Goal: Information Seeking & Learning: Learn about a topic

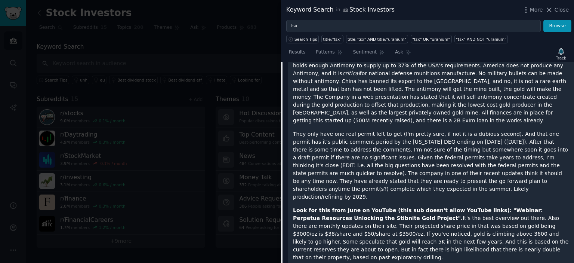
scroll to position [117, 0]
click at [552, 10] on icon at bounding box center [549, 10] width 8 height 8
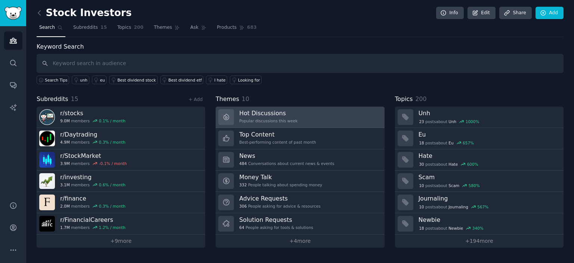
click at [267, 114] on h3 "Hot Discussions" at bounding box center [268, 113] width 58 height 8
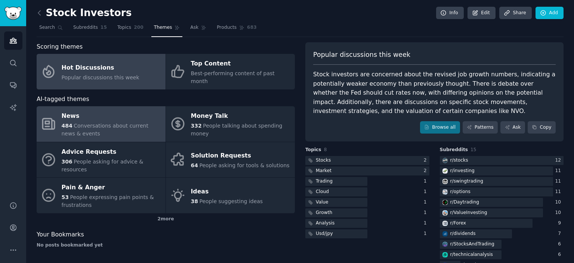
click at [118, 106] on link "News 484 Conversations about current news & events" at bounding box center [101, 124] width 129 height 36
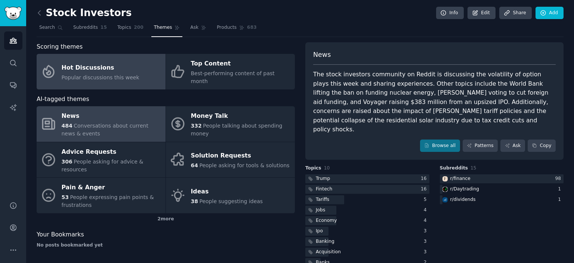
click at [78, 66] on div "Hot Discussions" at bounding box center [101, 68] width 78 height 12
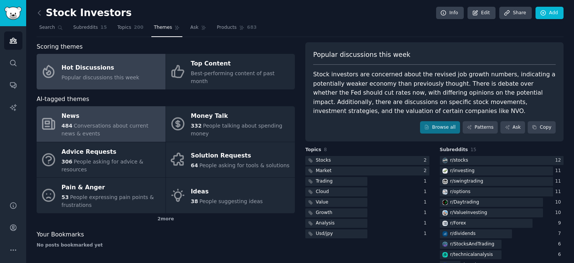
click at [79, 123] on span "Conversations about current news & events" at bounding box center [105, 130] width 87 height 14
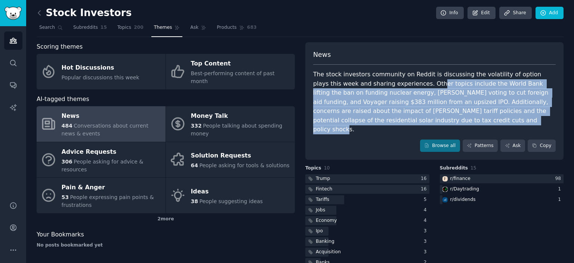
drag, startPoint x: 387, startPoint y: 85, endPoint x: 399, endPoint y: 124, distance: 40.4
click at [399, 124] on div "The stock investors community on Reddit is discussing the volatility of option …" at bounding box center [434, 102] width 243 height 64
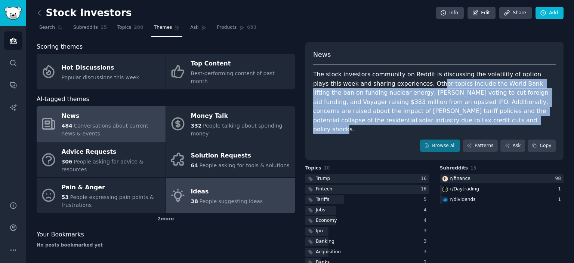
click at [199, 198] on span "People suggesting ideas" at bounding box center [231, 201] width 64 height 6
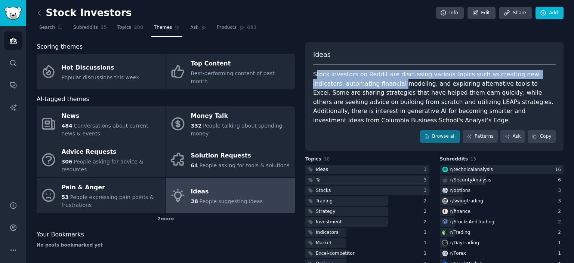
drag, startPoint x: 315, startPoint y: 73, endPoint x: 367, endPoint y: 80, distance: 52.4
click at [367, 80] on div "Stock investors on Reddit are discussing various topics such as creating new in…" at bounding box center [434, 97] width 243 height 55
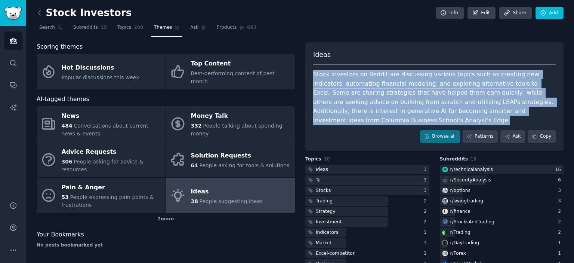
drag, startPoint x: 312, startPoint y: 73, endPoint x: 547, endPoint y: 107, distance: 237.1
click at [547, 107] on div "Stock investors on Reddit are discussing various topics such as creating new in…" at bounding box center [434, 97] width 243 height 55
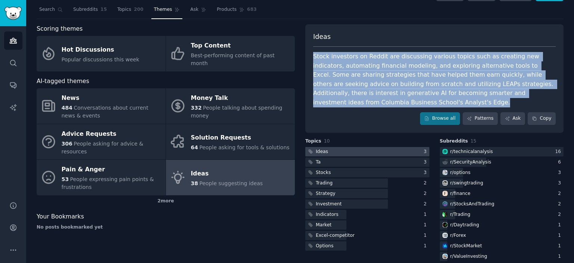
click at [337, 147] on div at bounding box center [367, 151] width 124 height 9
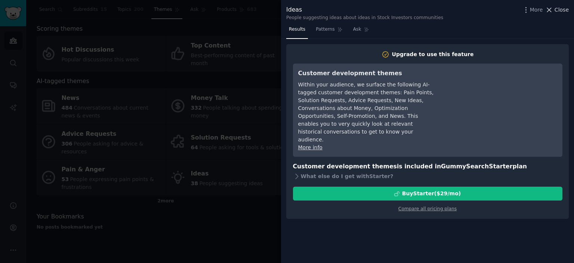
click at [557, 13] on span "Close" at bounding box center [562, 10] width 14 height 8
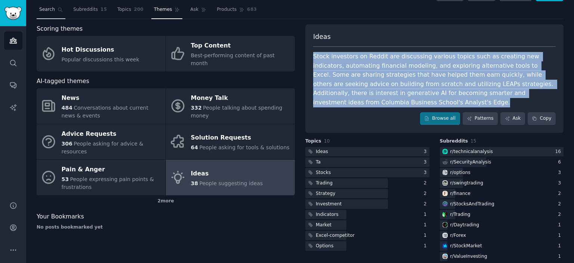
click at [48, 12] on span "Search" at bounding box center [47, 9] width 16 height 7
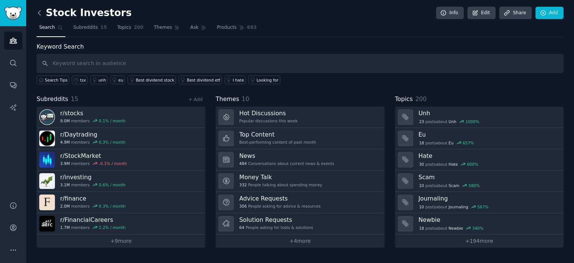
click at [41, 13] on icon at bounding box center [40, 13] width 8 height 8
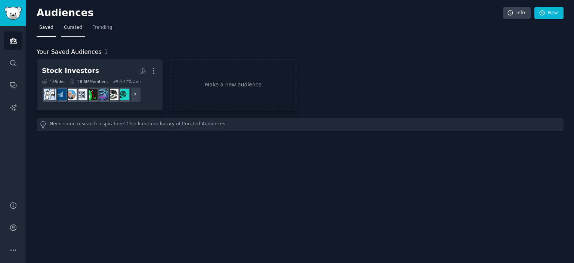
click at [70, 28] on span "Curated" at bounding box center [73, 27] width 18 height 7
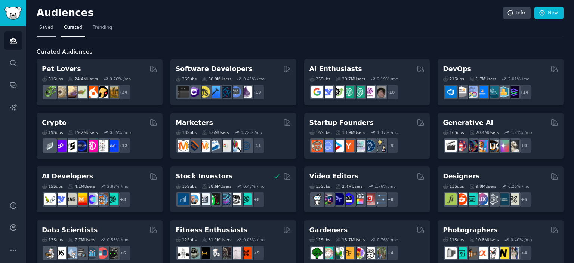
click at [50, 30] on span "Saved" at bounding box center [46, 27] width 14 height 7
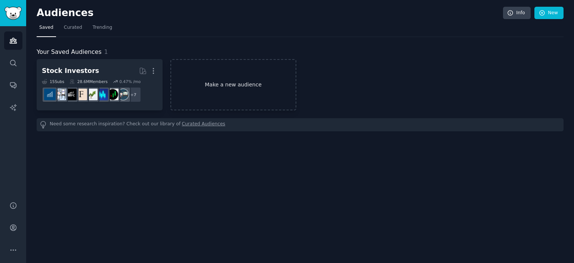
click at [229, 91] on link "Make a new audience" at bounding box center [233, 84] width 126 height 51
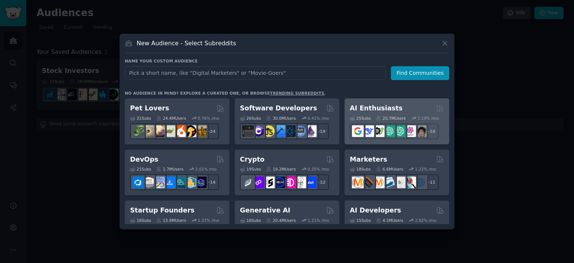
click at [379, 105] on h2 "AI Enthusiasts" at bounding box center [376, 108] width 53 height 9
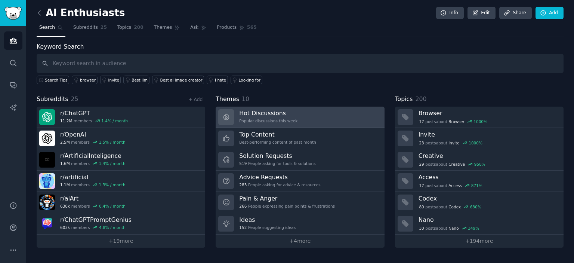
click at [261, 118] on div "Popular discussions this week" at bounding box center [268, 120] width 58 height 5
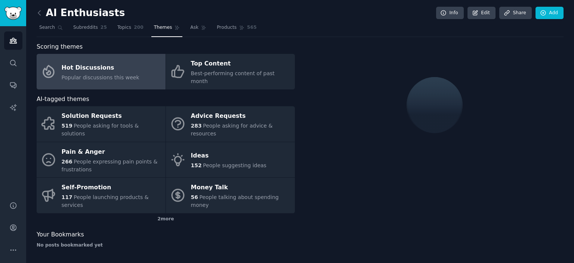
click at [81, 74] on span "Popular discussions this week" at bounding box center [101, 77] width 78 height 6
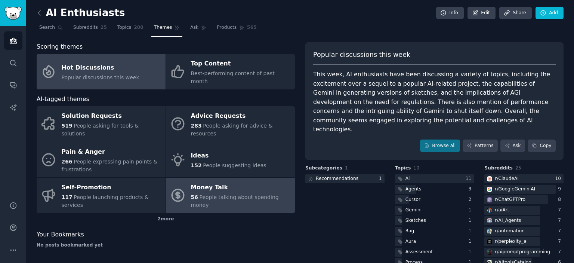
click at [216, 188] on link "Money Talk 56 People talking about spending money" at bounding box center [230, 196] width 129 height 36
